Goal: Transaction & Acquisition: Purchase product/service

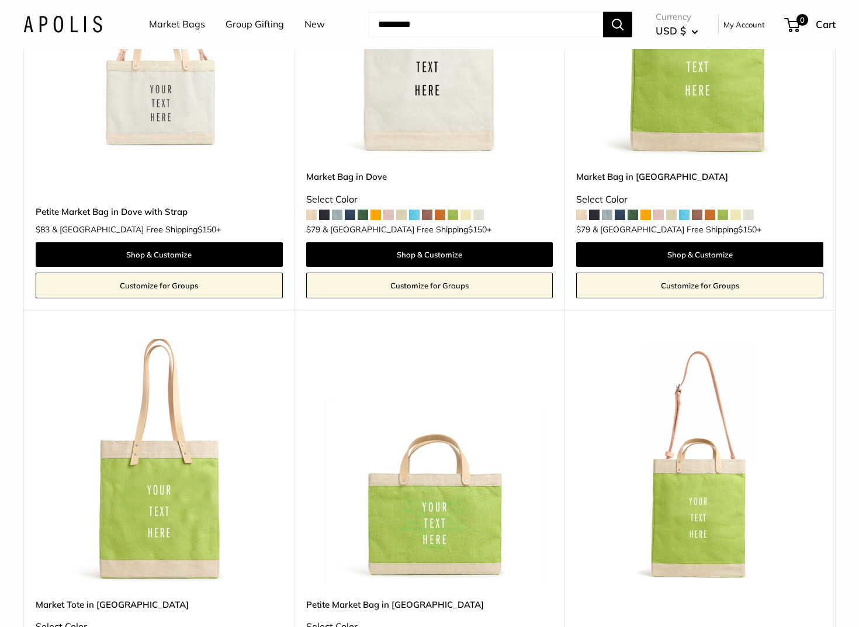
scroll to position [713, 0]
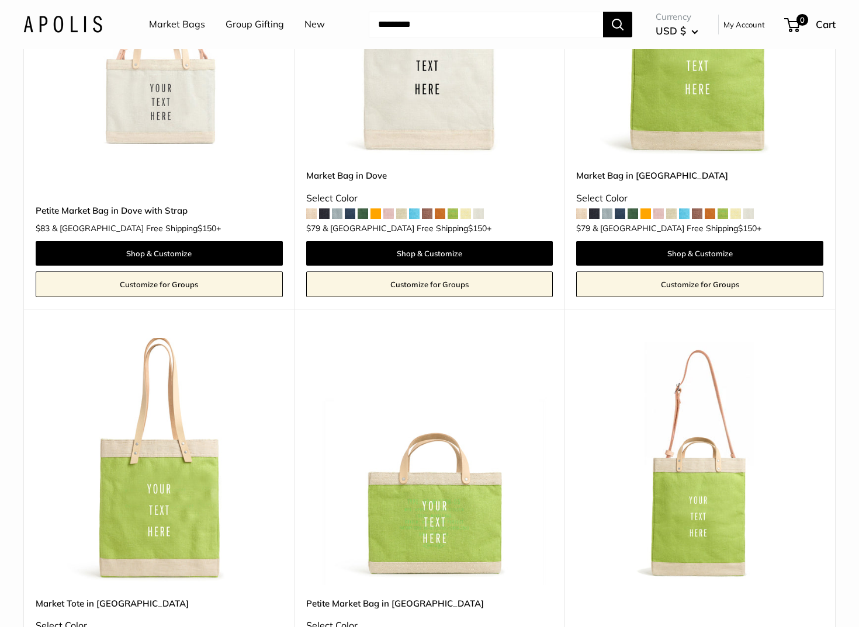
click at [0, 0] on img at bounding box center [0, 0] width 0 height 0
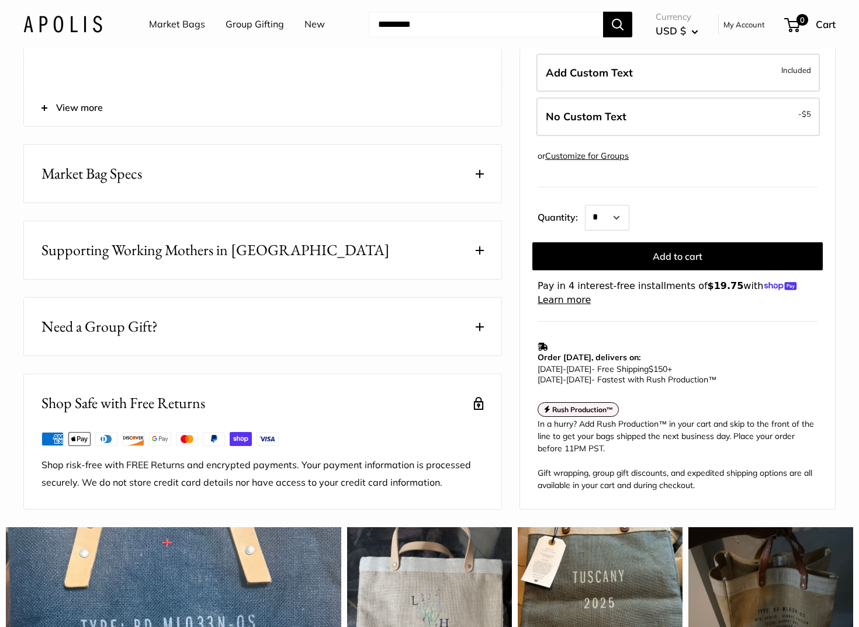
scroll to position [601, 0]
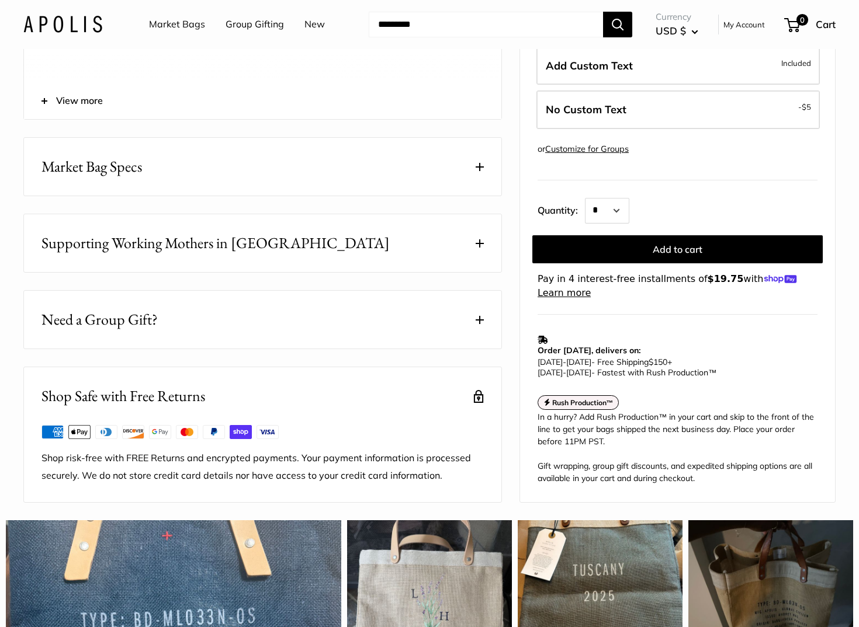
click at [483, 171] on span at bounding box center [480, 167] width 8 height 8
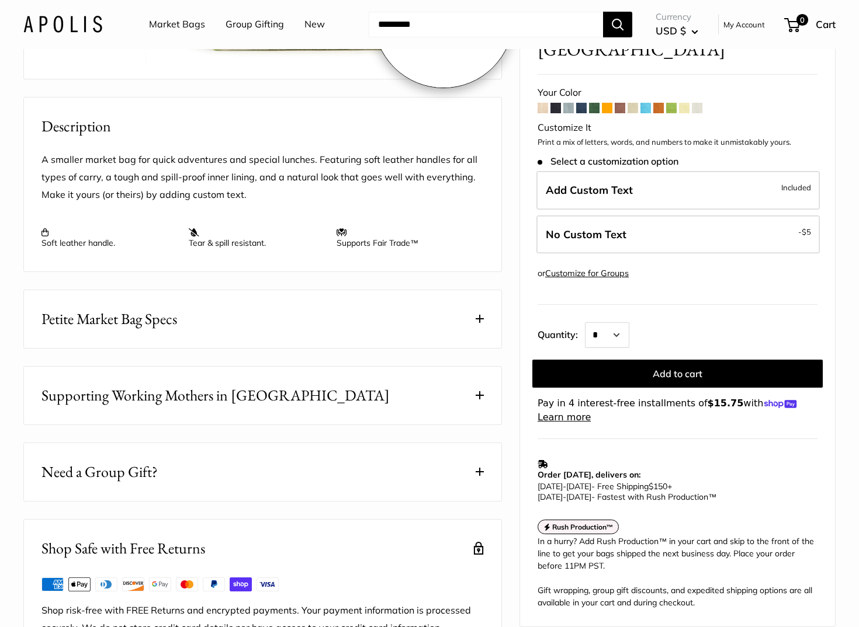
scroll to position [398, 0]
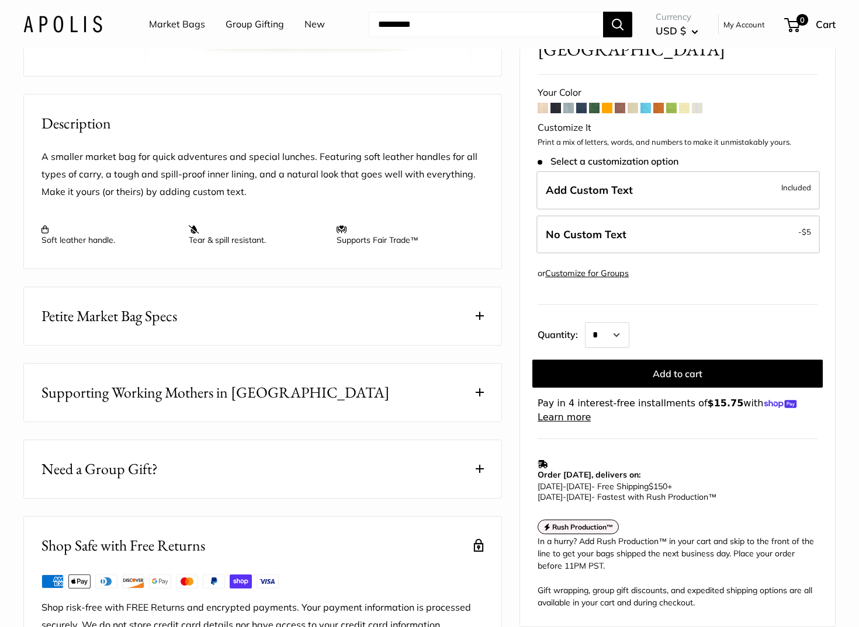
click at [472, 345] on button "Petite Market Bag Specs" at bounding box center [262, 316] width 477 height 58
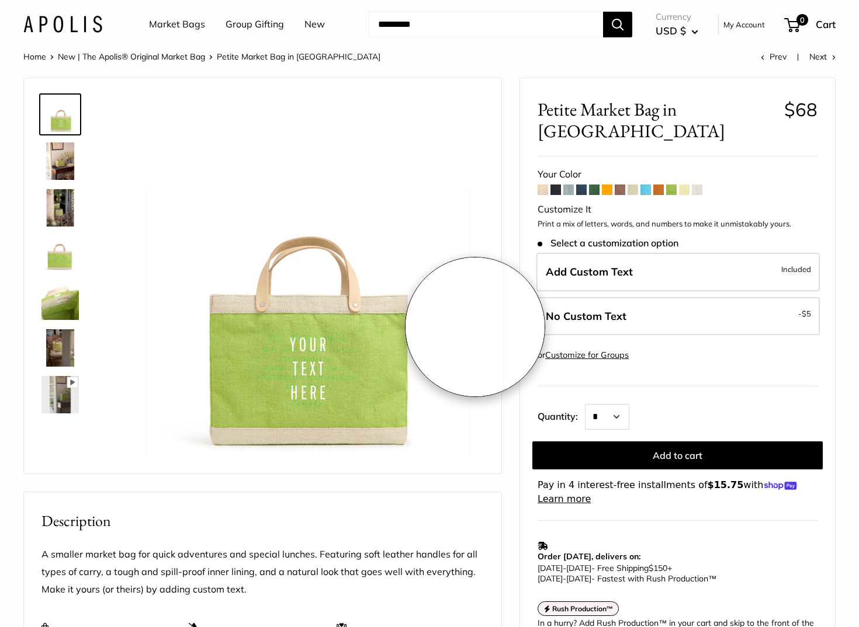
scroll to position [0, 0]
